Goal: Task Accomplishment & Management: Use online tool/utility

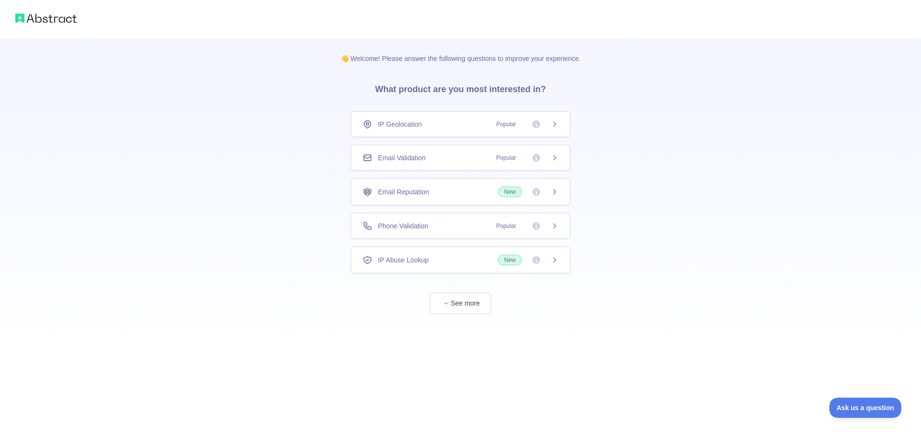
click at [469, 155] on div "Email Validation Popular" at bounding box center [461, 158] width 196 height 10
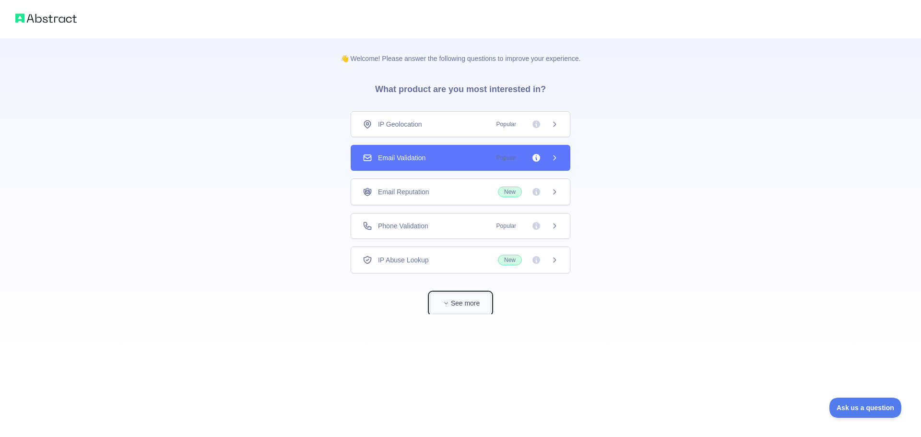
click at [475, 301] on button "See more" at bounding box center [460, 304] width 61 height 22
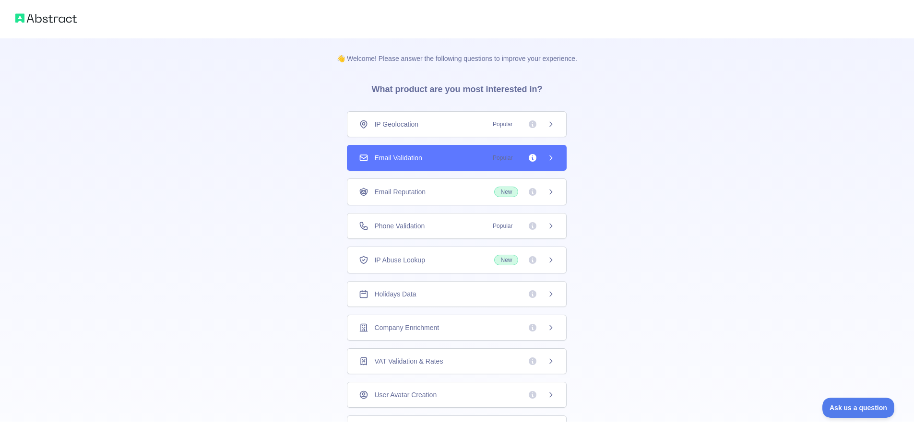
click at [445, 157] on div "Email Validation Popular" at bounding box center [457, 158] width 196 height 10
click at [514, 160] on span "Popular" at bounding box center [521, 158] width 68 height 10
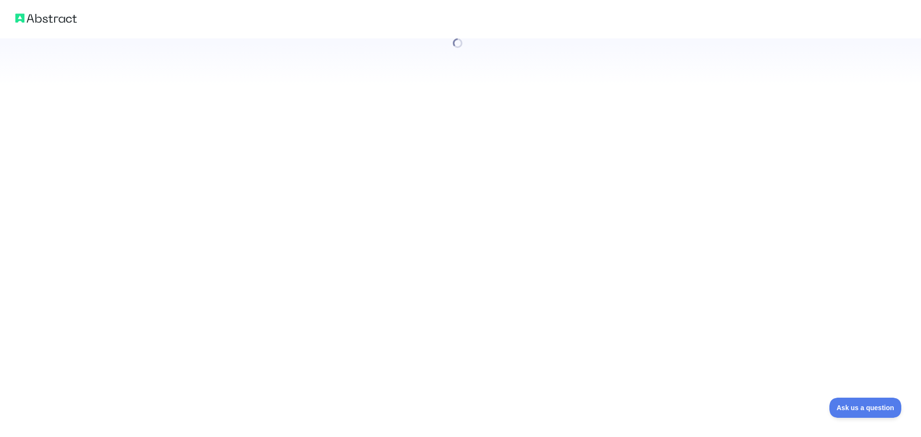
click at [548, 158] on div at bounding box center [460, 218] width 921 height 437
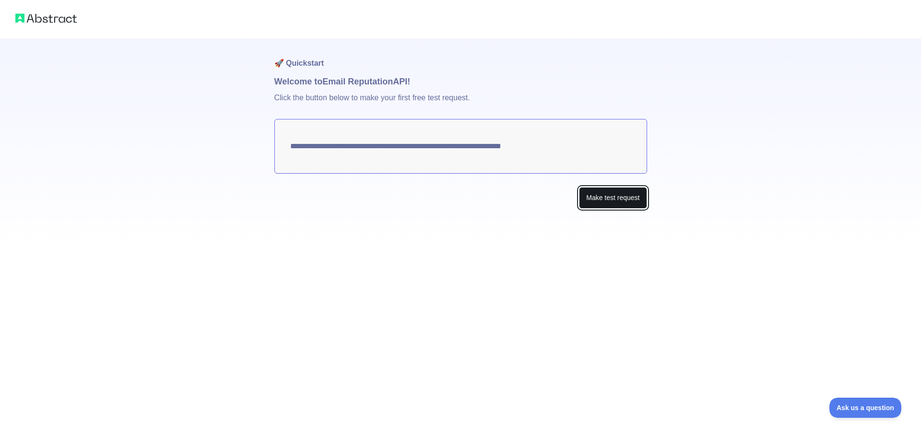
click at [588, 190] on button "Make test request" at bounding box center [613, 198] width 68 height 22
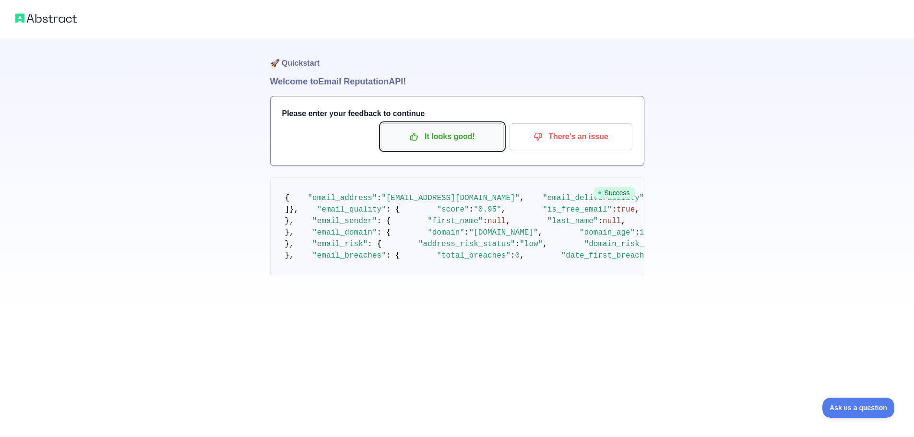
click at [455, 138] on p "It looks good!" at bounding box center [442, 137] width 108 height 16
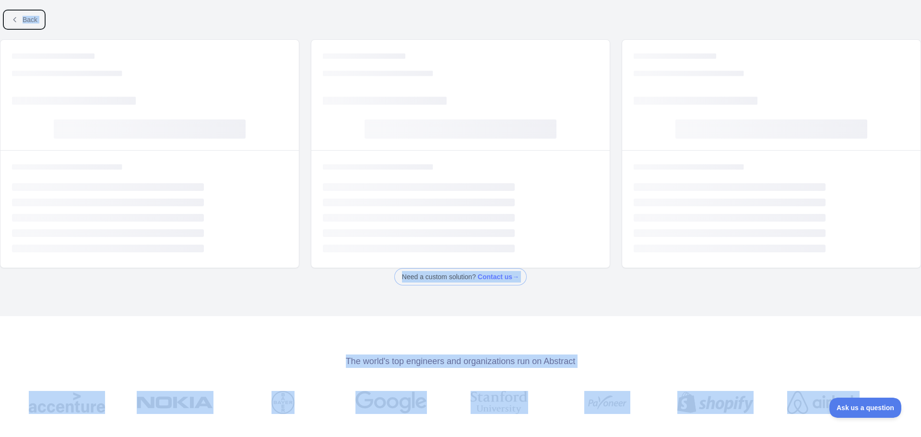
click at [33, 14] on button "Back" at bounding box center [24, 20] width 39 height 16
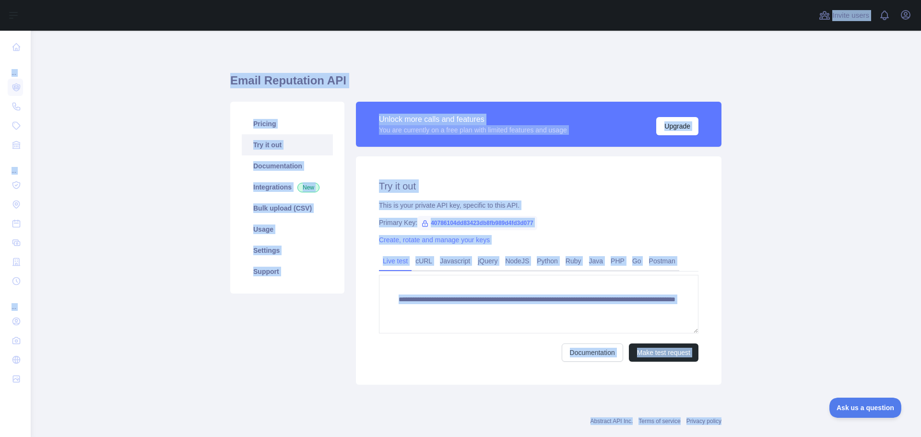
click at [531, 204] on div "This is your private API key, specific to this API." at bounding box center [538, 205] width 319 height 10
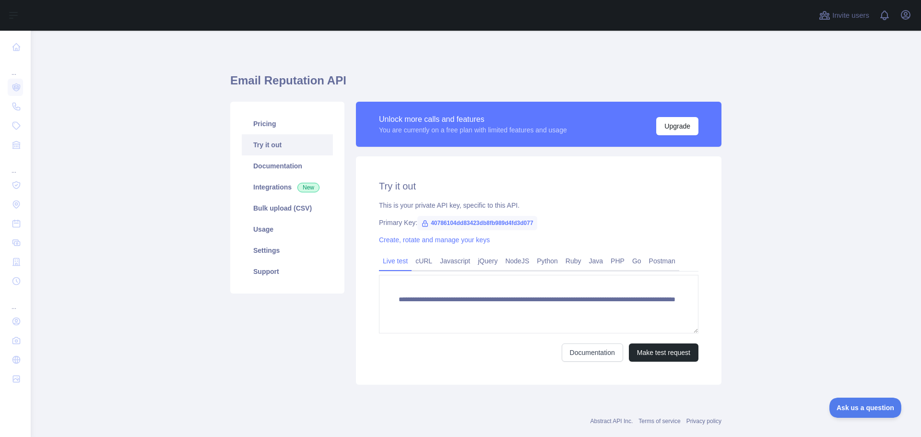
click at [481, 218] on span "40786104dd83423db8fb989d4fd3d077" at bounding box center [476, 223] width 119 height 14
click at [483, 224] on span "40786104dd83423db8fb989d4fd3d077" at bounding box center [476, 223] width 119 height 14
click at [492, 225] on span "40786104dd83423db8fb989d4fd3d077" at bounding box center [476, 223] width 119 height 14
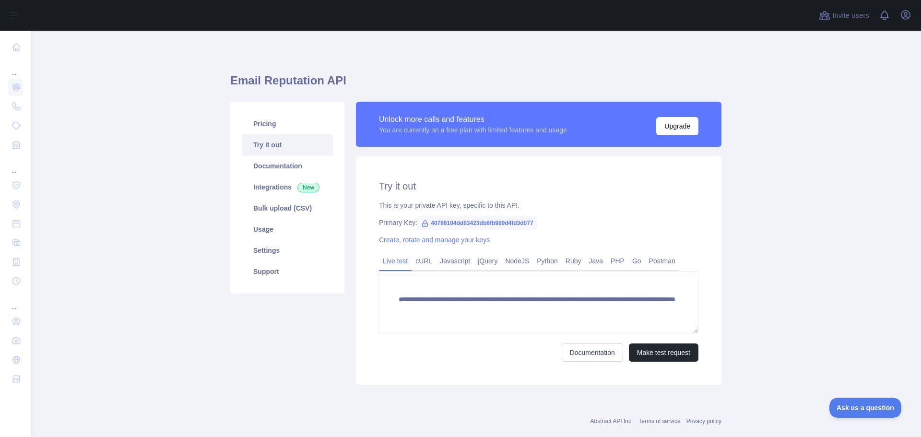
click at [494, 231] on div "**********" at bounding box center [538, 270] width 365 height 228
click at [494, 223] on span "40786104dd83423db8fb989d4fd3d077" at bounding box center [476, 223] width 119 height 14
copy span "40786104dd83423db8fb989d4fd3d077"
click at [828, 128] on main "**********" at bounding box center [476, 234] width 890 height 406
